Goal: Check status: Check status

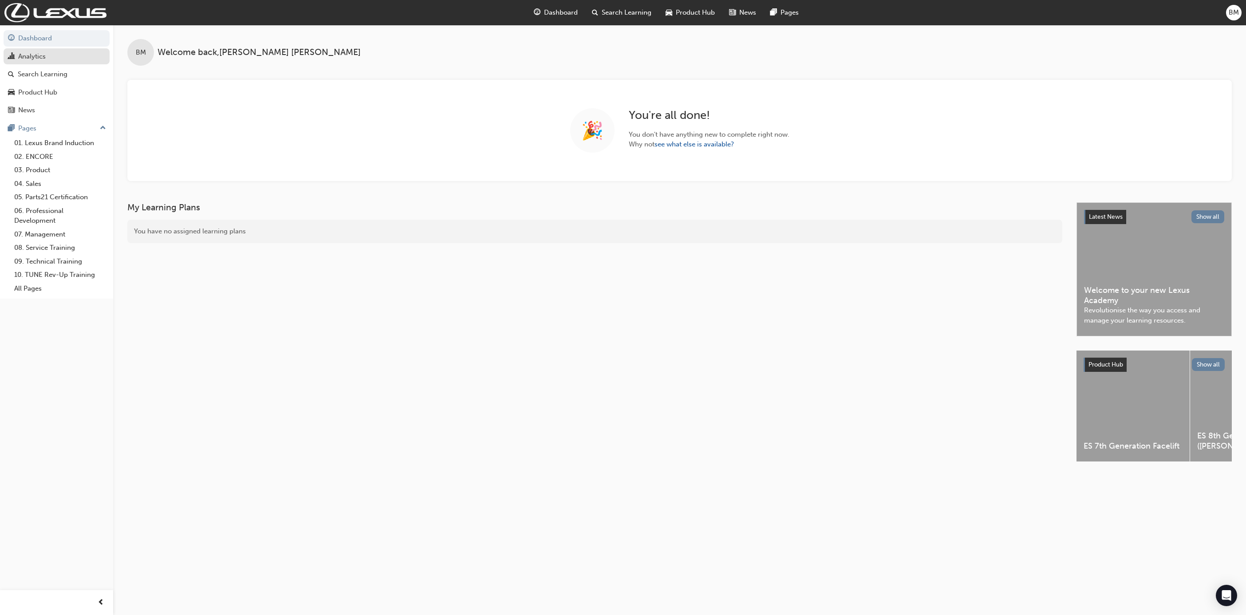
click at [12, 55] on span "chart-icon" at bounding box center [11, 57] width 7 height 8
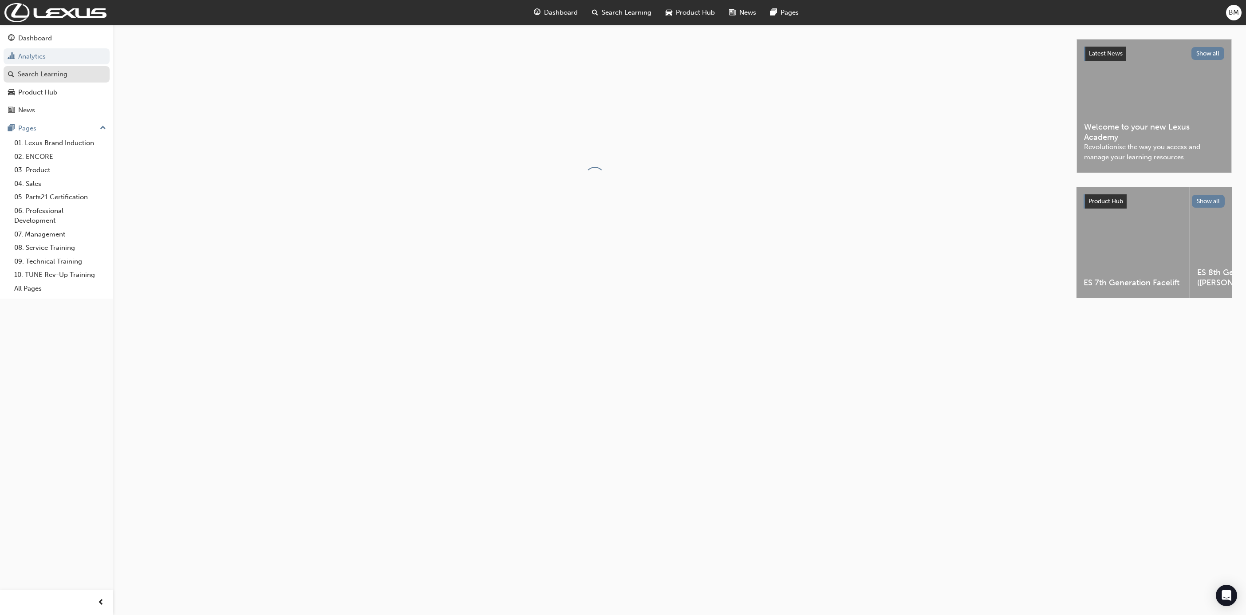
click at [24, 79] on div "Search Learning" at bounding box center [43, 74] width 50 height 10
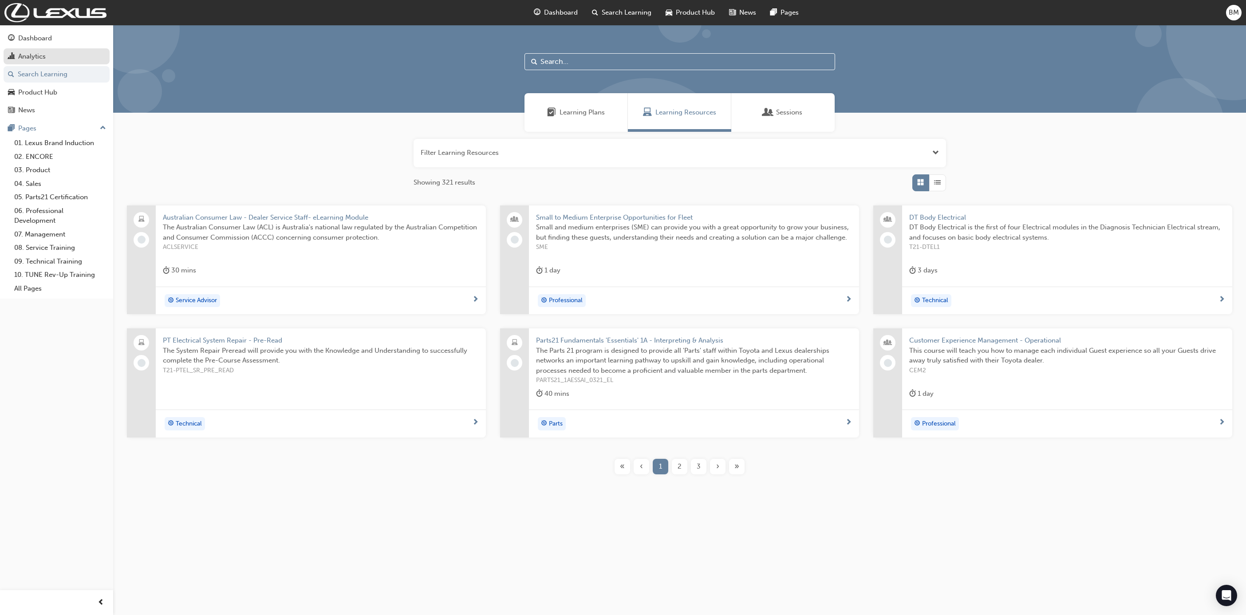
click at [31, 56] on div "Analytics" at bounding box center [32, 56] width 28 height 10
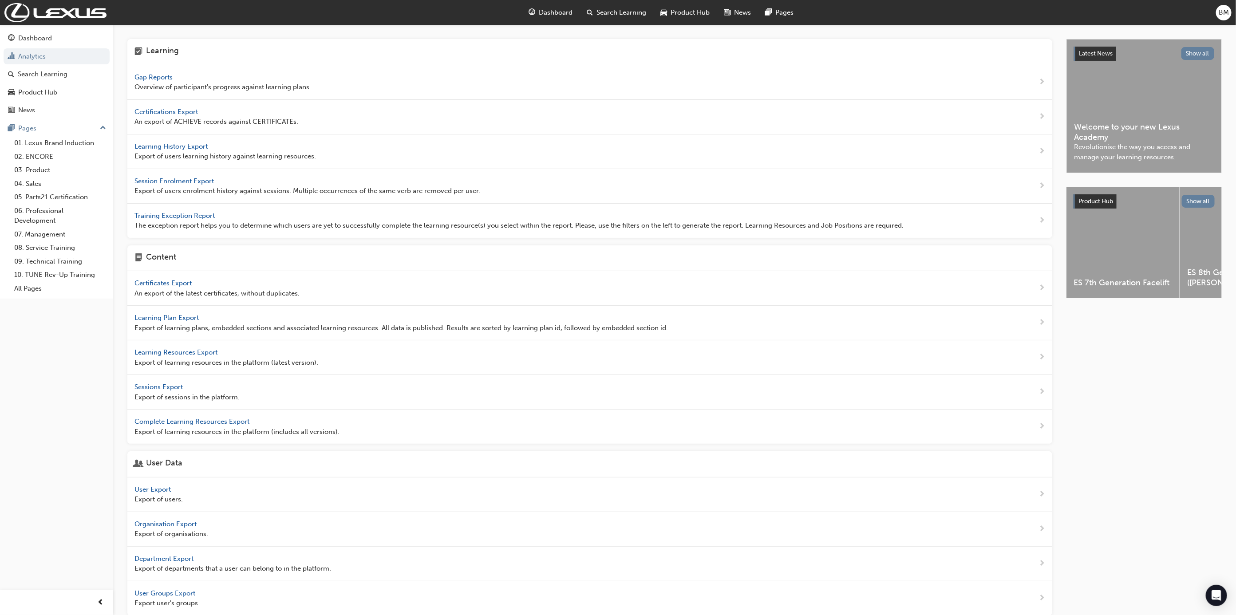
click at [169, 76] on span "Gap Reports" at bounding box center [154, 77] width 40 height 8
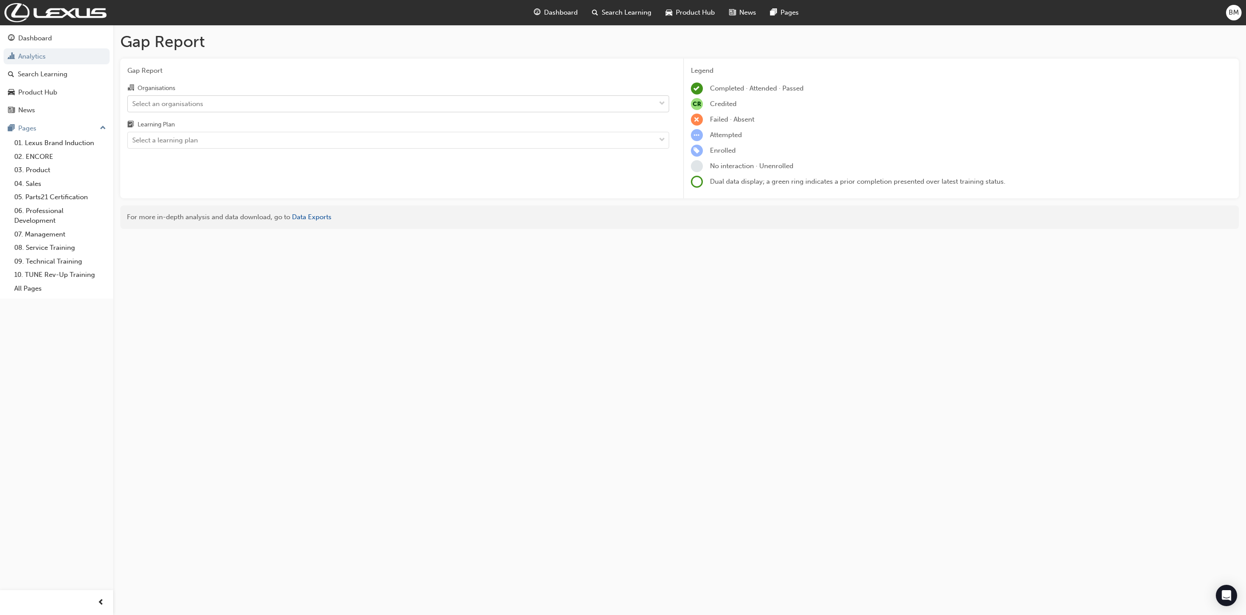
click at [221, 110] on div "Select an organisations" at bounding box center [392, 104] width 528 height 16
click at [133, 107] on input "Organisations Select an organisations" at bounding box center [132, 103] width 1 height 8
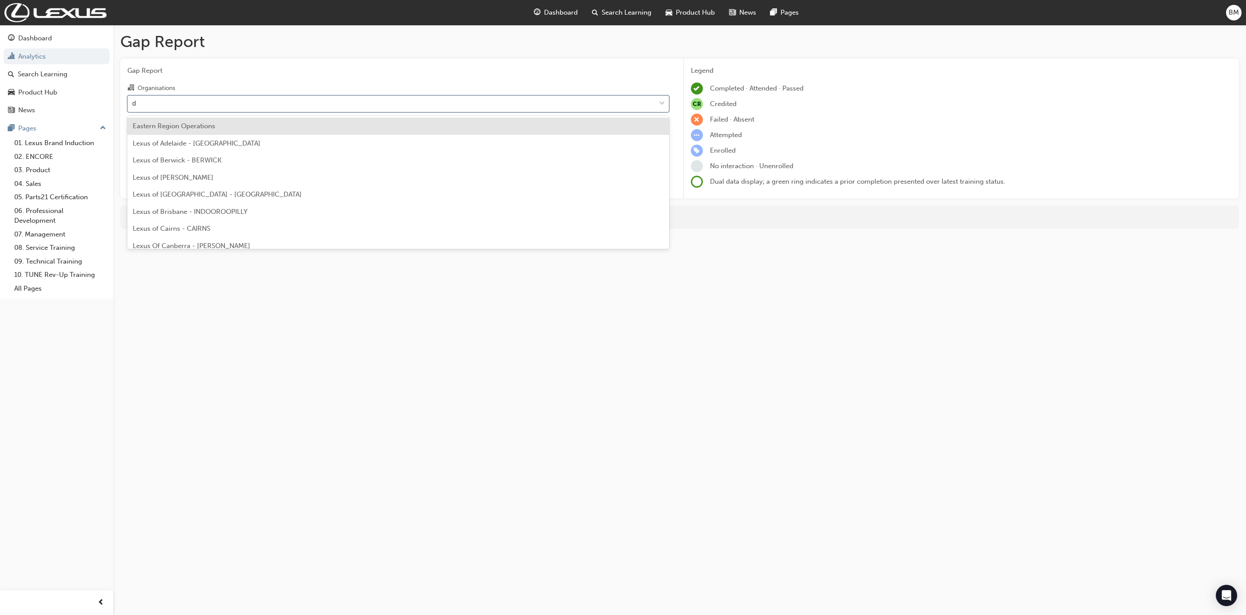
type input "da"
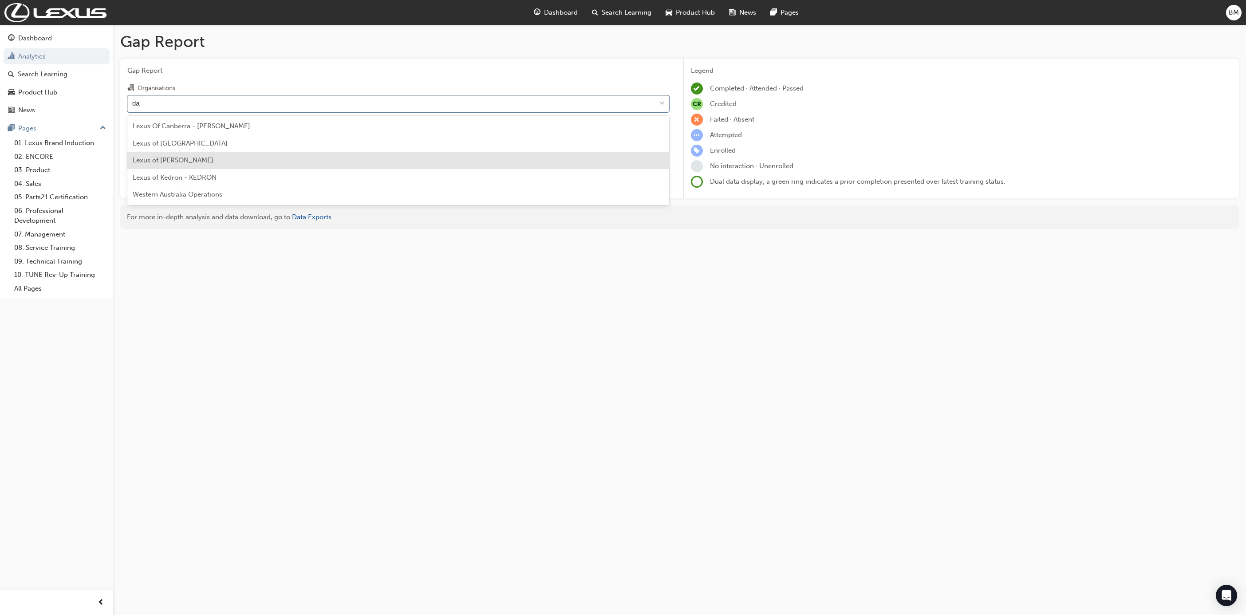
click at [195, 164] on div "Lexus of [PERSON_NAME]" at bounding box center [398, 160] width 542 height 17
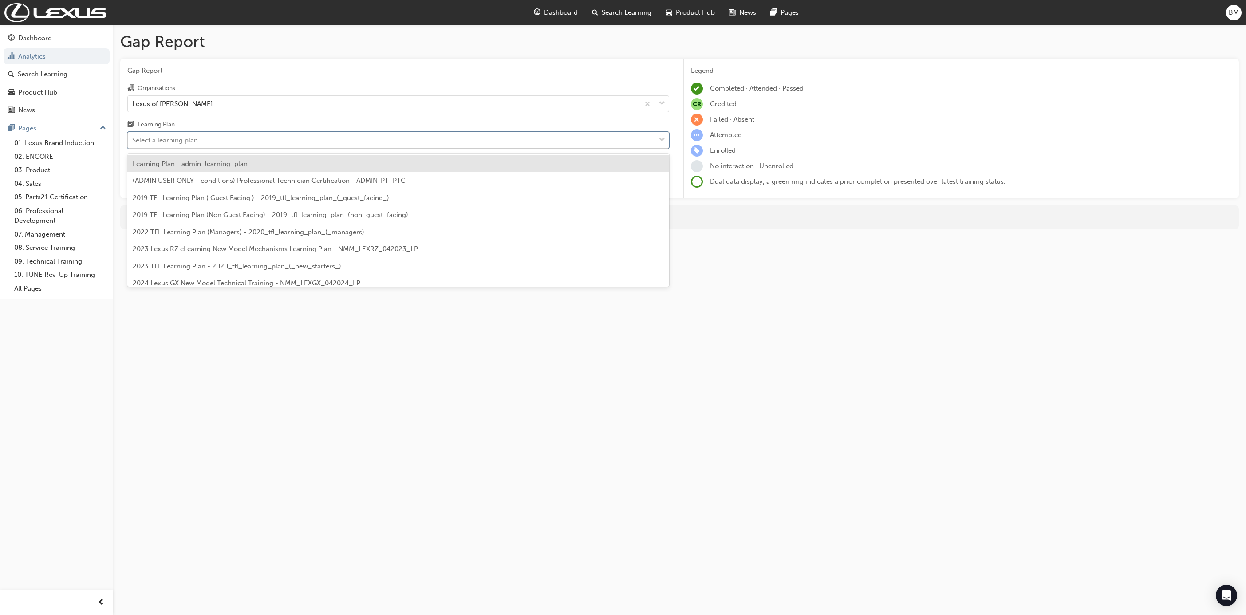
click at [192, 141] on div "Select a learning plan" at bounding box center [165, 140] width 66 height 10
click at [133, 141] on input "Learning Plan option Learning Plan - admin_learning_plan focused, 1 of 147. 147…" at bounding box center [132, 140] width 1 height 8
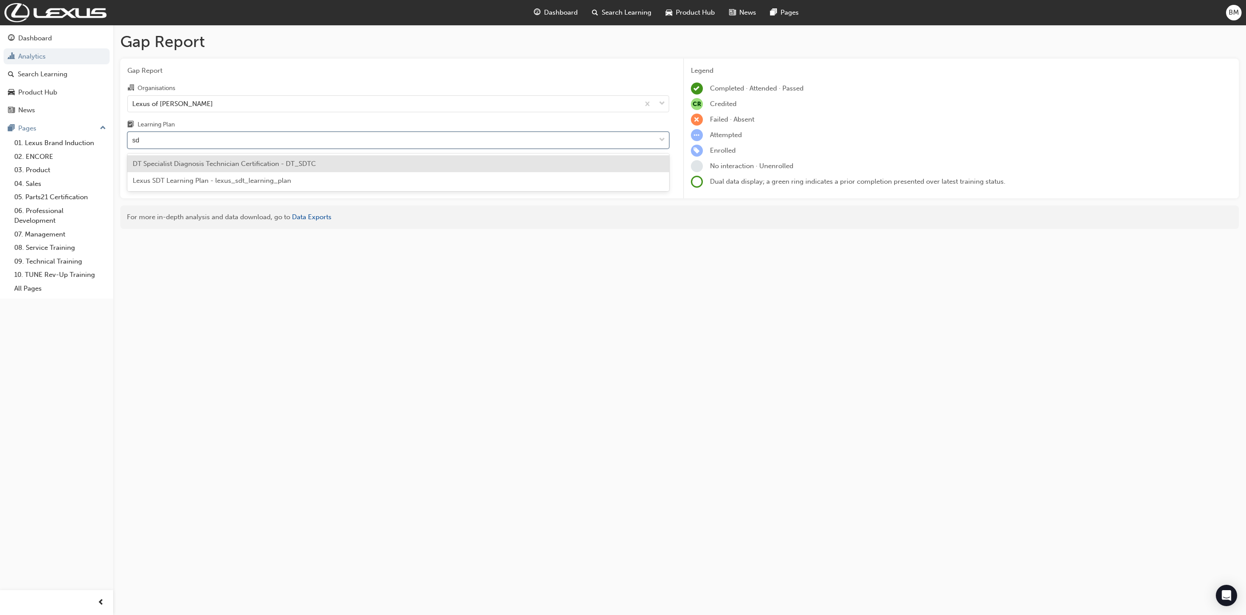
type input "sdt"
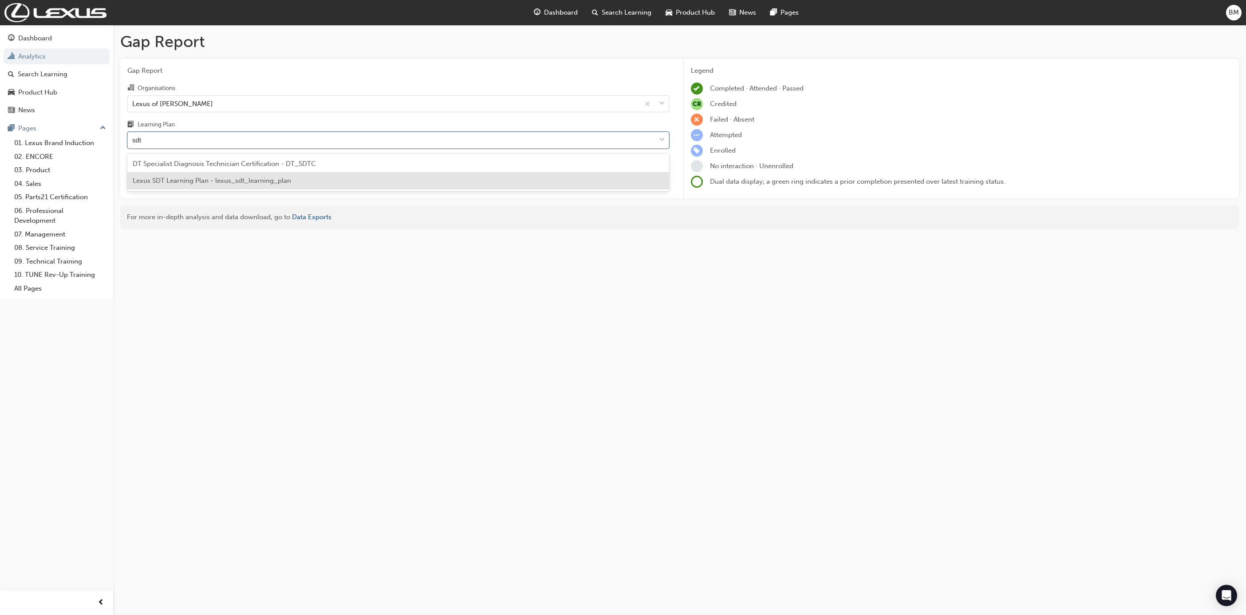
click at [192, 185] on div "Lexus SDT Learning Plan - lexus_sdt_learning_plan" at bounding box center [398, 180] width 542 height 17
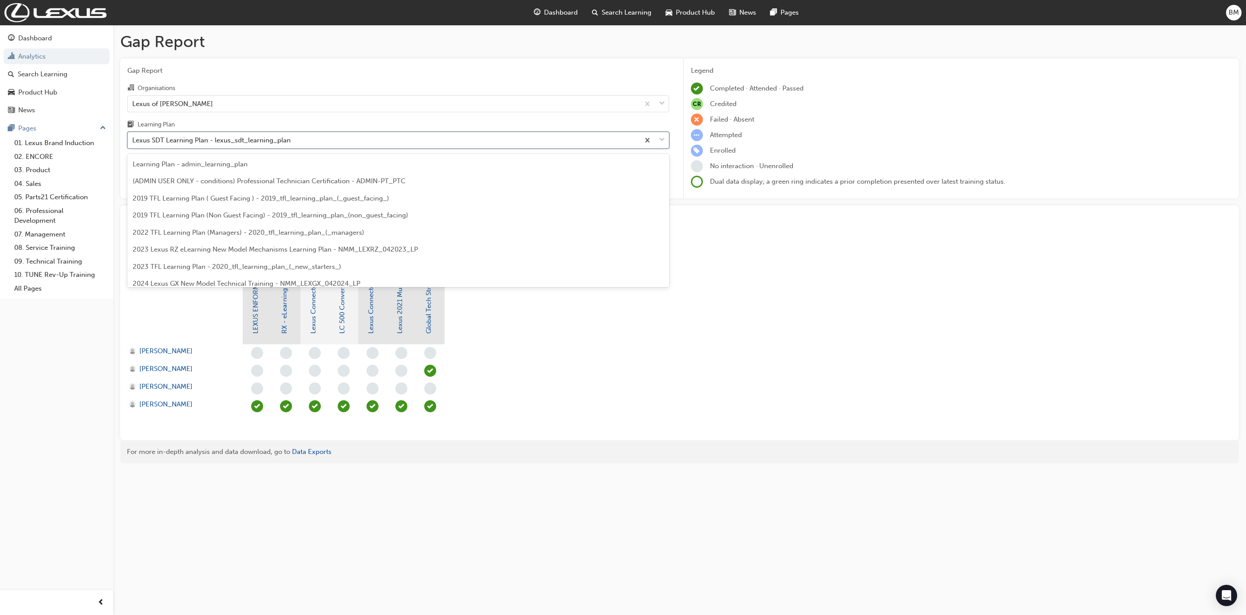
click at [307, 140] on div "Lexus SDT Learning Plan - lexus_sdt_learning_plan" at bounding box center [384, 141] width 512 height 16
click at [133, 140] on input "Learning Plan option Lexus SDT Learning Plan - lexus_sdt_learning_plan, selecte…" at bounding box center [132, 140] width 1 height 8
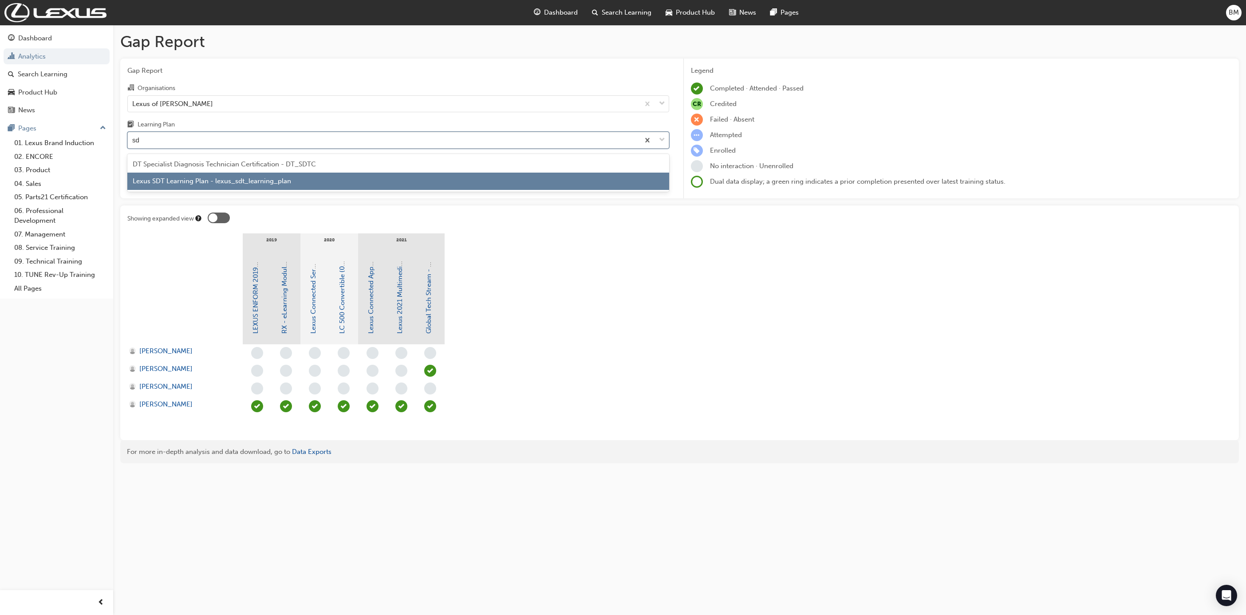
type input "sdt"
click at [299, 165] on span "DT Specialist Diagnosis Technician Certification - DT_SDTC" at bounding box center [224, 164] width 183 height 8
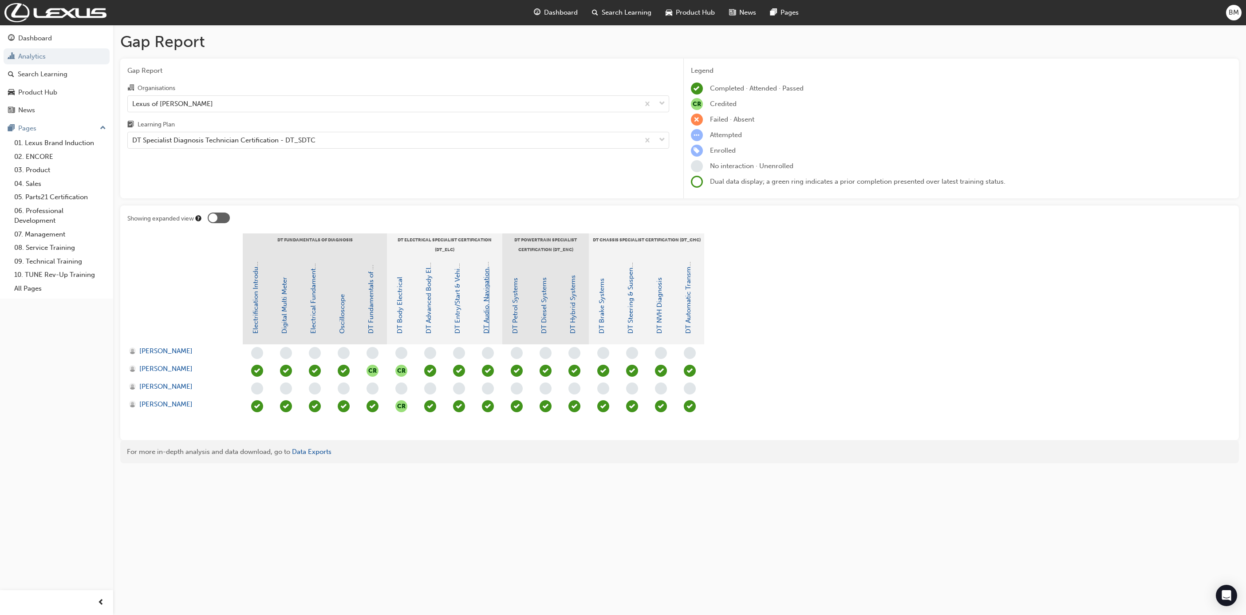
click at [488, 306] on link "DT Audio, Navigation, SRS & Safety Systems" at bounding box center [486, 267] width 8 height 134
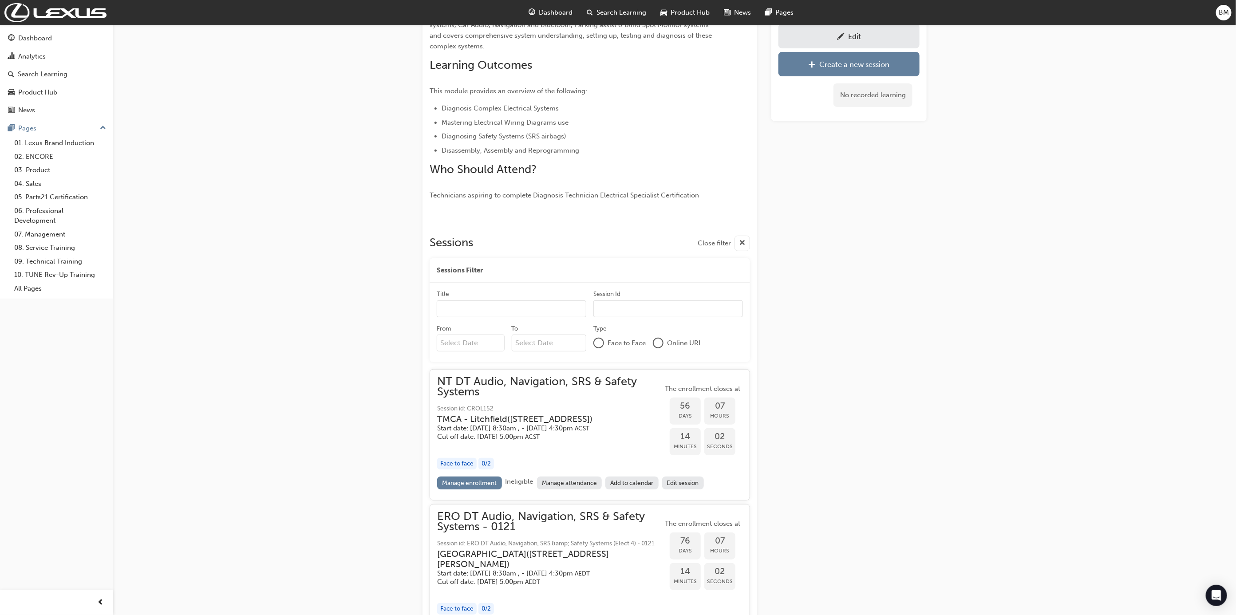
scroll to position [200, 0]
